Goal: Transaction & Acquisition: Book appointment/travel/reservation

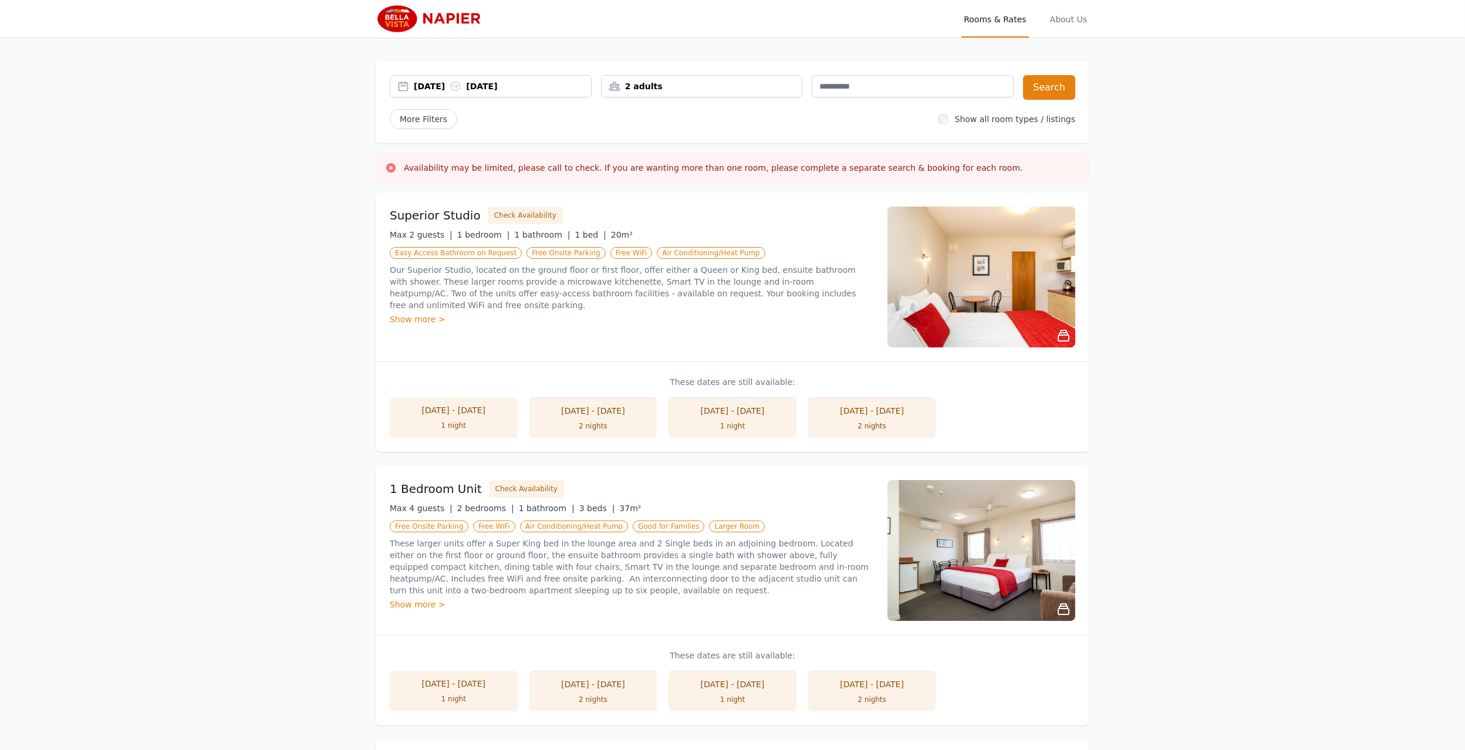
click at [442, 81] on div "[DATE] [DATE]" at bounding box center [502, 86] width 177 height 12
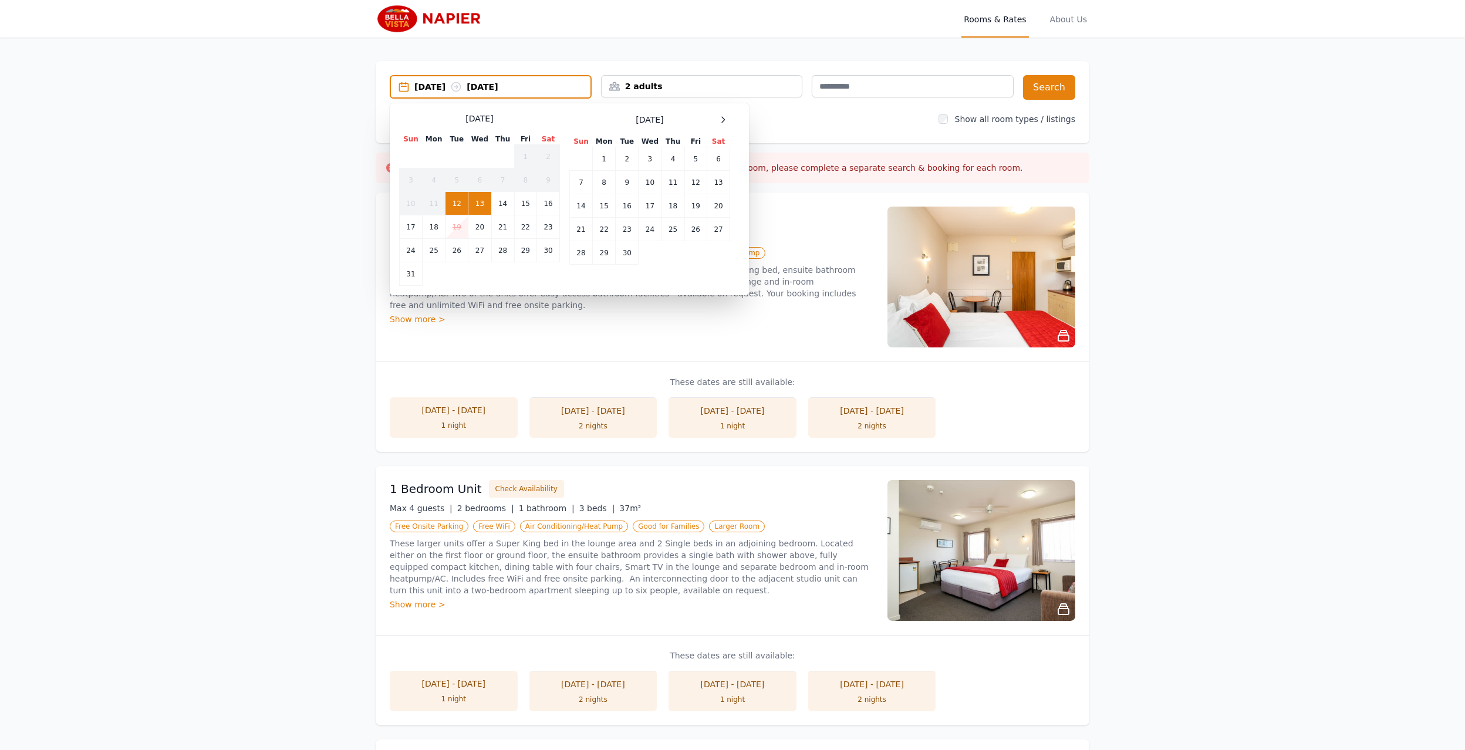
click at [484, 204] on td "13" at bounding box center [479, 203] width 23 height 23
click at [508, 204] on td "14" at bounding box center [502, 203] width 23 height 23
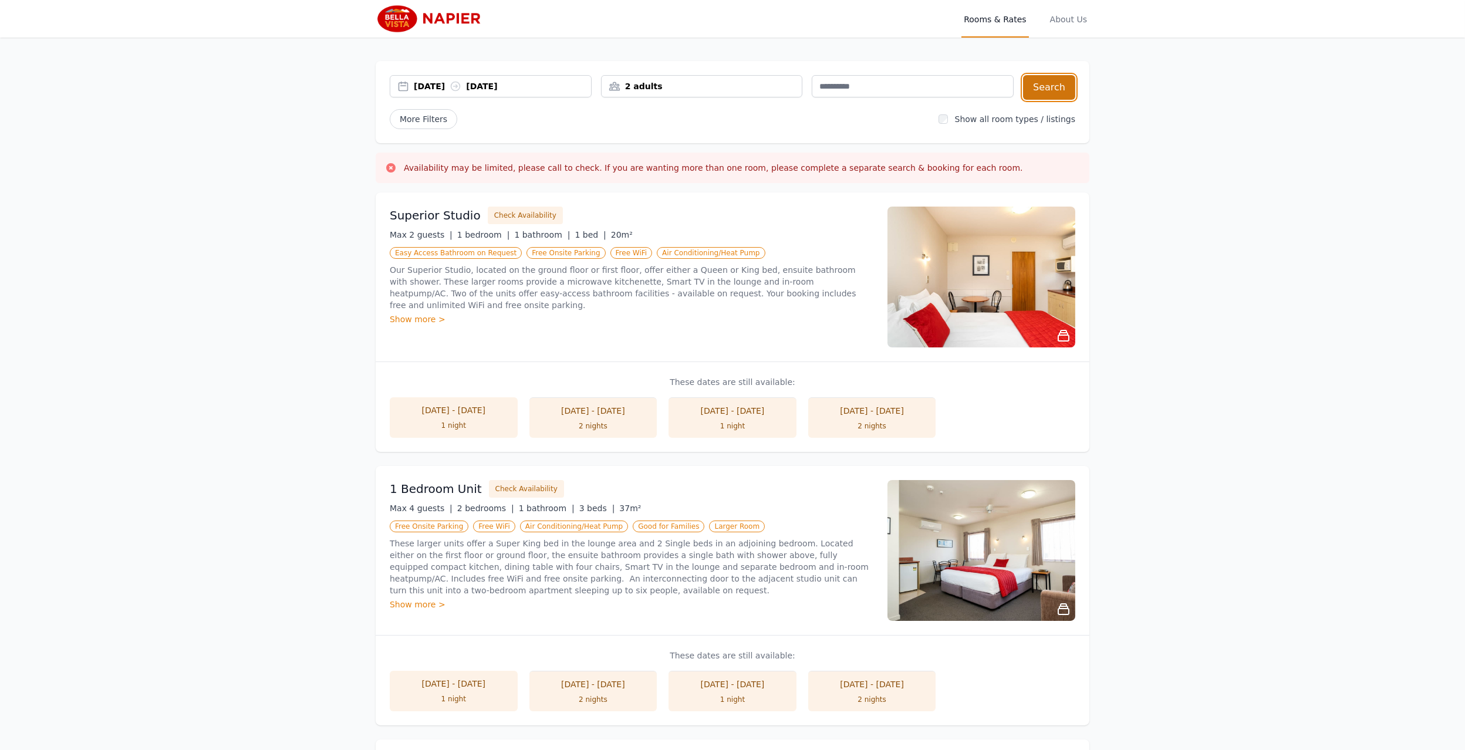
click at [1043, 89] on button "Search" at bounding box center [1049, 87] width 52 height 25
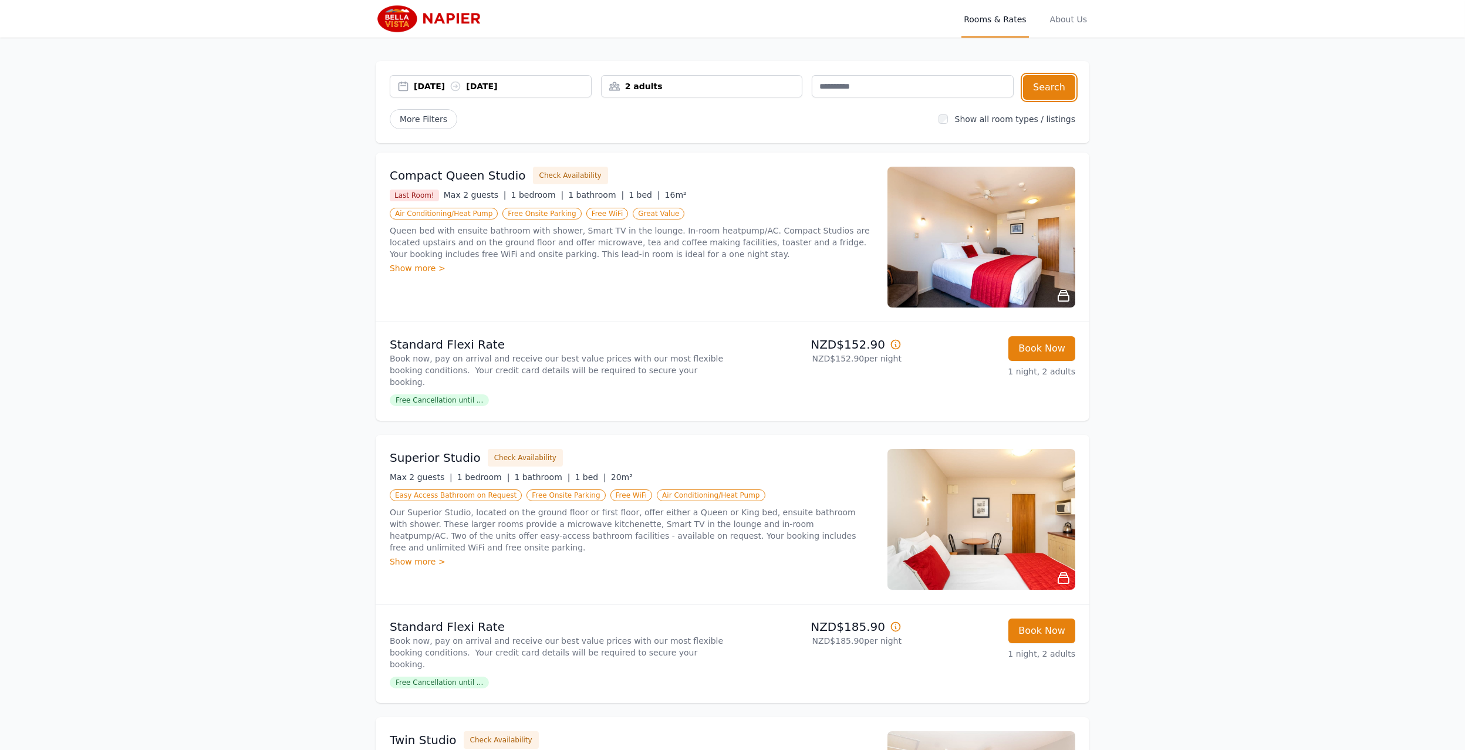
click at [442, 85] on div "[DATE] [DATE]" at bounding box center [502, 86] width 177 height 12
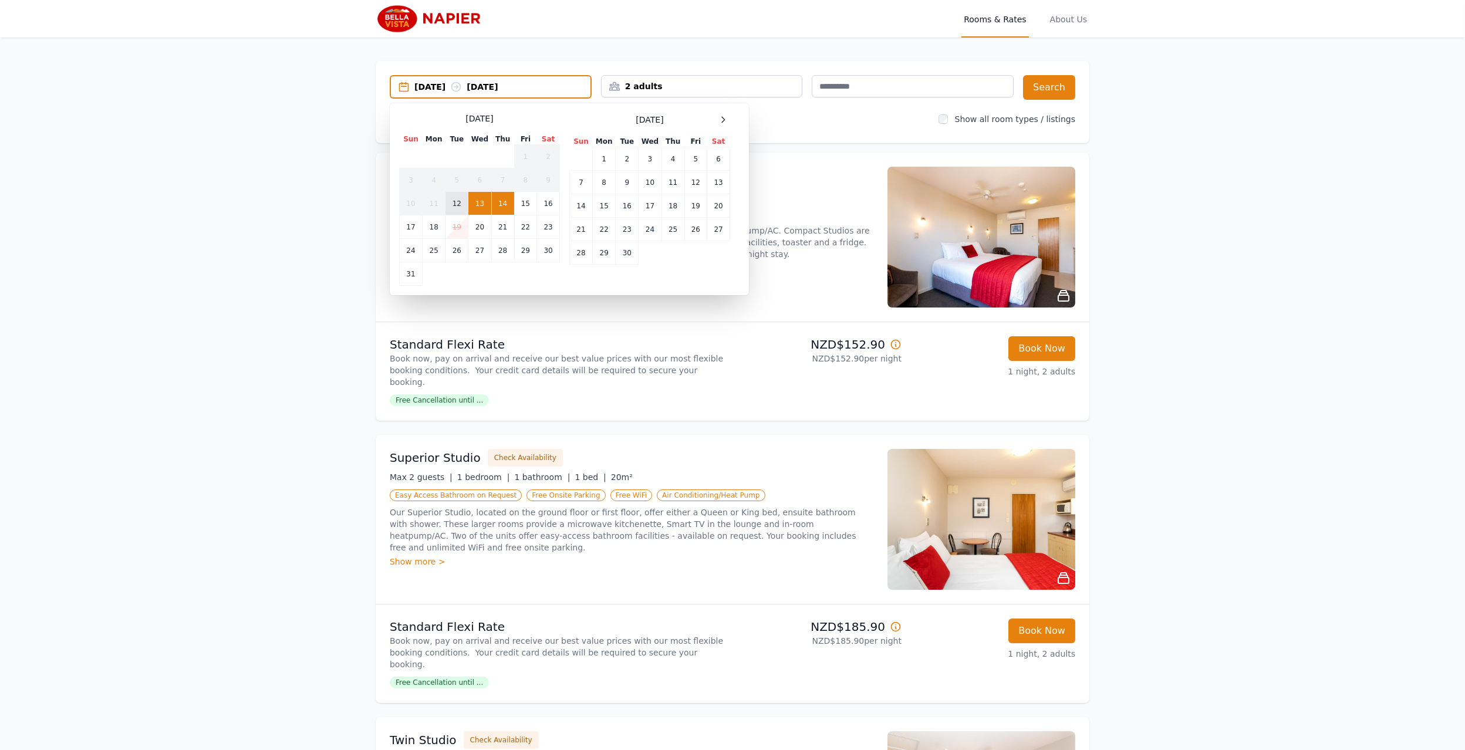
click at [455, 206] on td "12" at bounding box center [456, 203] width 23 height 23
click at [474, 207] on td "13" at bounding box center [479, 203] width 23 height 23
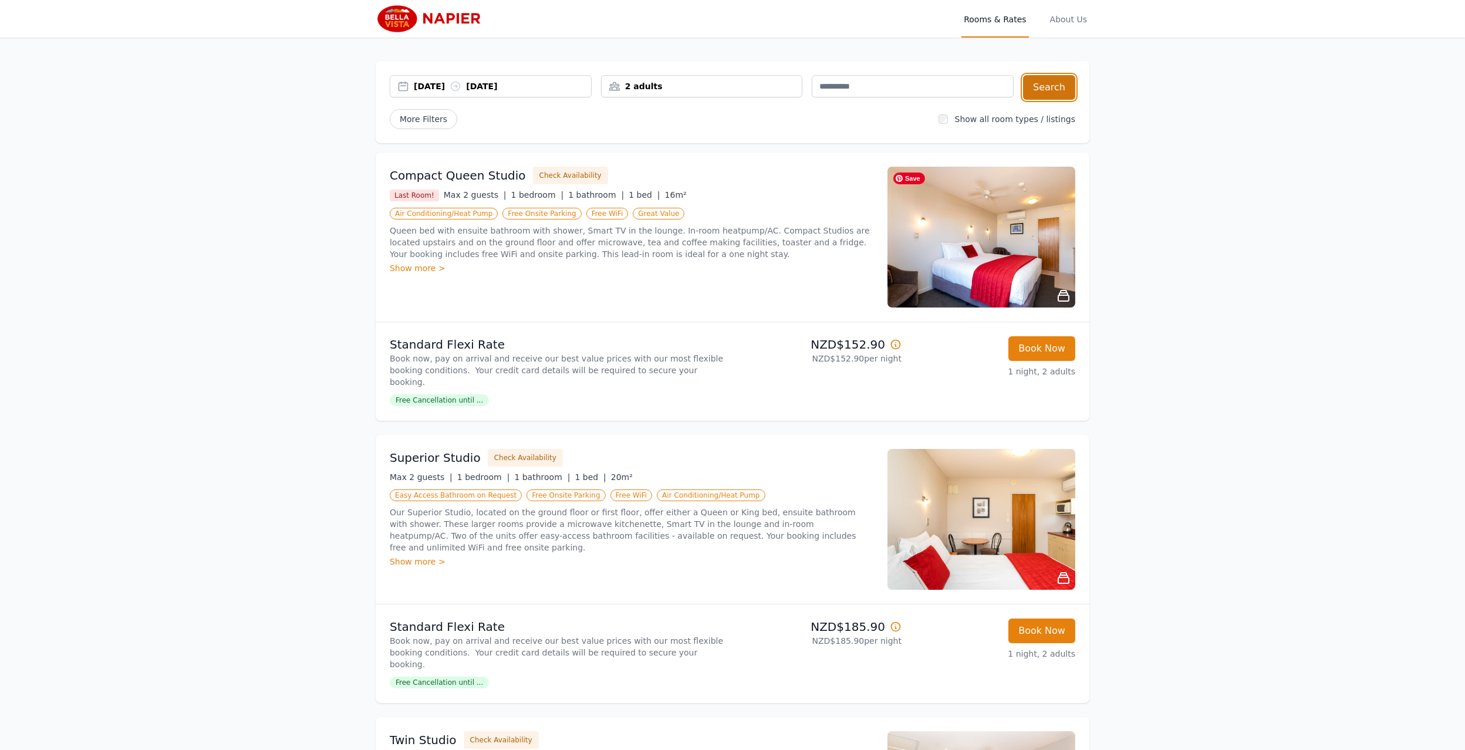
click at [1054, 94] on button "Search" at bounding box center [1049, 87] width 52 height 25
